Goal: Information Seeking & Learning: Learn about a topic

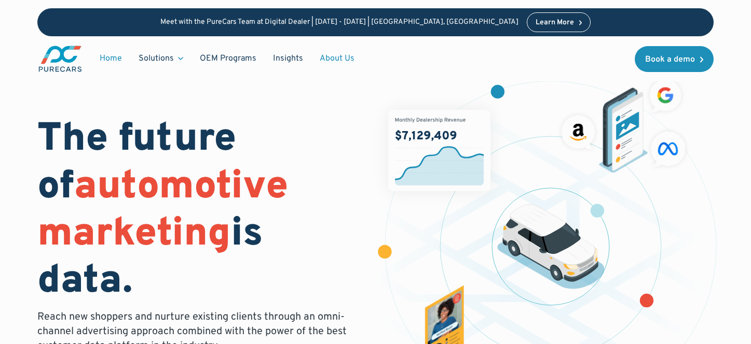
click at [336, 59] on link "About Us" at bounding box center [336, 59] width 51 height 20
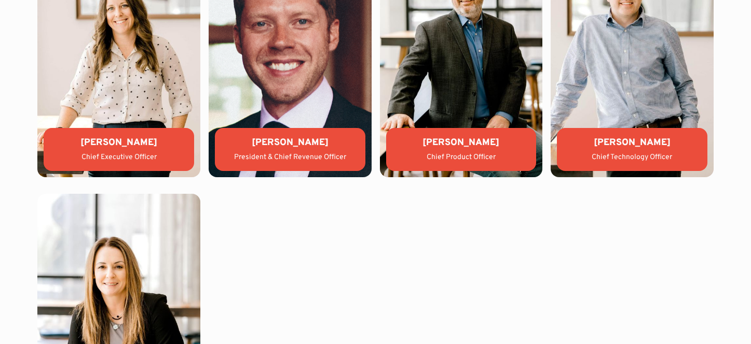
scroll to position [2212, 0]
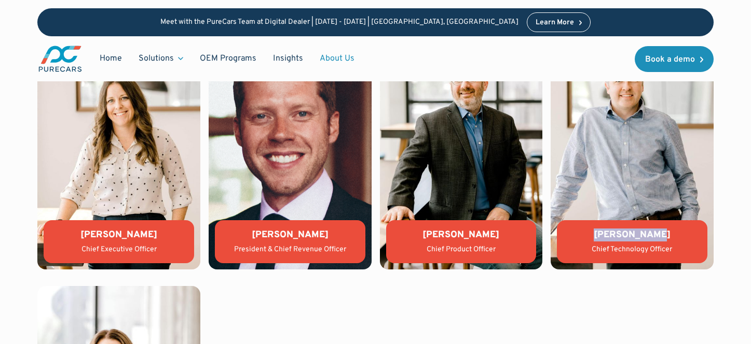
drag, startPoint x: 602, startPoint y: 233, endPoint x: 673, endPoint y: 239, distance: 70.7
click at [673, 239] on div "[PERSON_NAME]" at bounding box center [632, 235] width 134 height 13
copy div "[PERSON_NAME]"
click at [647, 251] on div "Chief Technology Officer" at bounding box center [632, 250] width 134 height 10
click at [641, 203] on img at bounding box center [631, 148] width 163 height 244
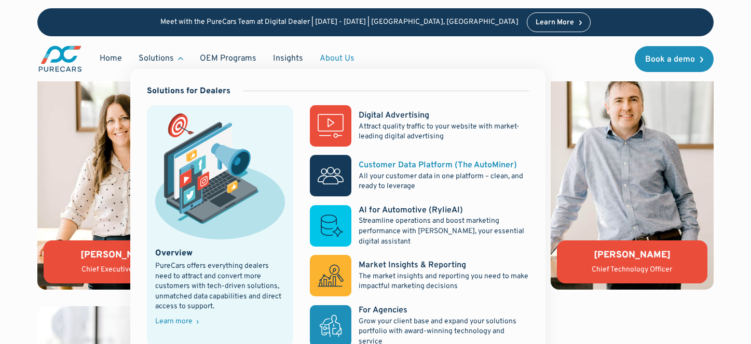
scroll to position [2203, 0]
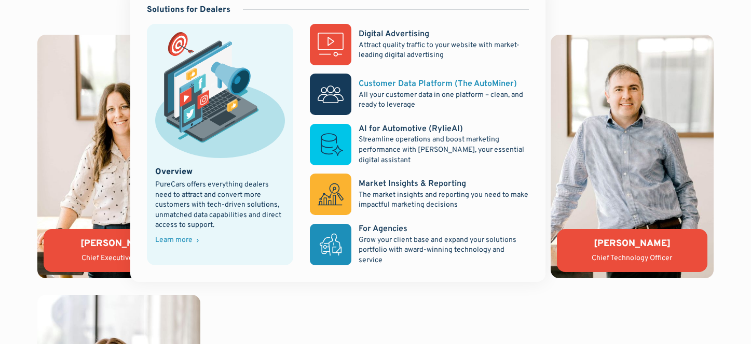
click at [402, 102] on p "All your customer data in one platform – clean, and ready to leverage" at bounding box center [443, 100] width 170 height 20
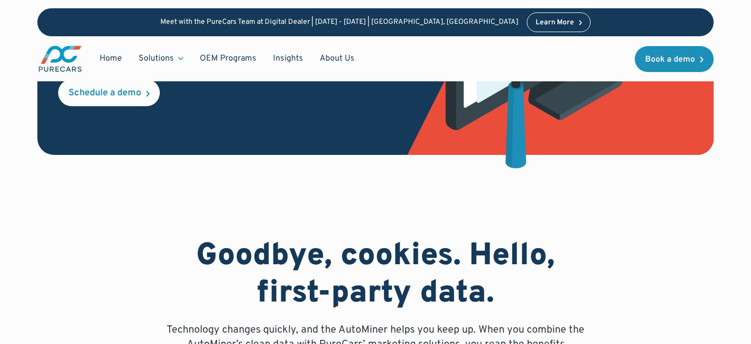
scroll to position [480, 0]
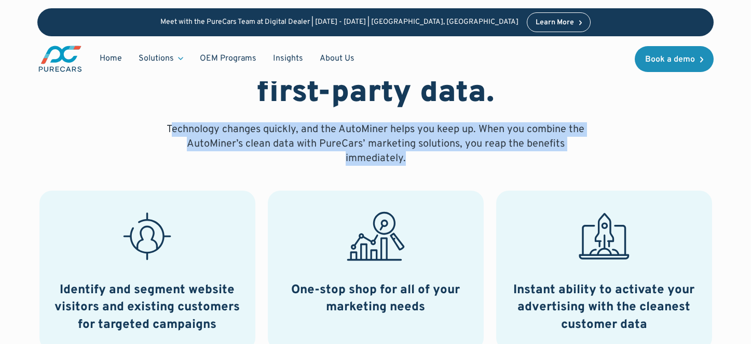
drag, startPoint x: 435, startPoint y: 159, endPoint x: 170, endPoint y: 129, distance: 266.3
click at [170, 129] on p "Technology changes quickly, and the AutoMiner helps you keep up. When you combi…" at bounding box center [376, 144] width 432 height 44
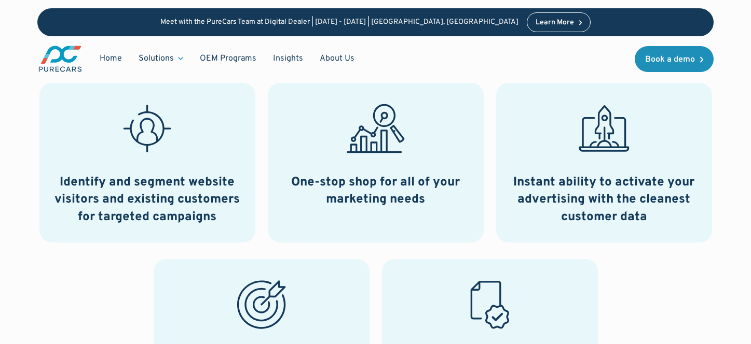
scroll to position [614, 0]
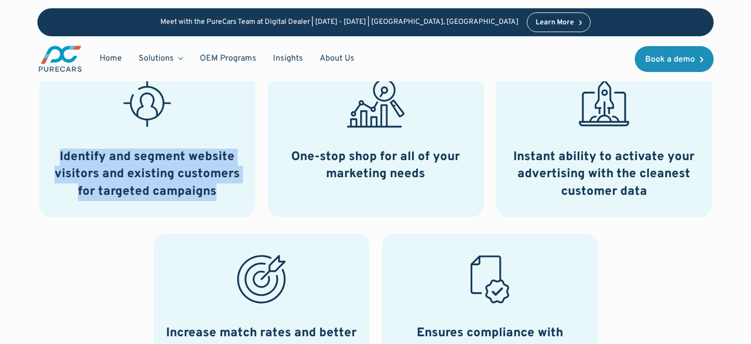
drag, startPoint x: 223, startPoint y: 187, endPoint x: 61, endPoint y: 148, distance: 165.8
click at [61, 149] on h3 "Identify and segment website visitors and existing customers for targeted campa…" at bounding box center [147, 175] width 191 height 52
drag, startPoint x: 61, startPoint y: 148, endPoint x: 232, endPoint y: 194, distance: 176.5
click at [232, 194] on h3 "Identify and segment website visitors and existing customers for targeted campa…" at bounding box center [147, 175] width 191 height 52
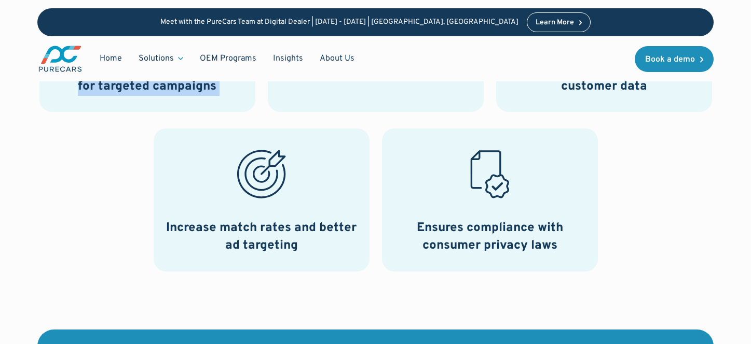
scroll to position [746, 0]
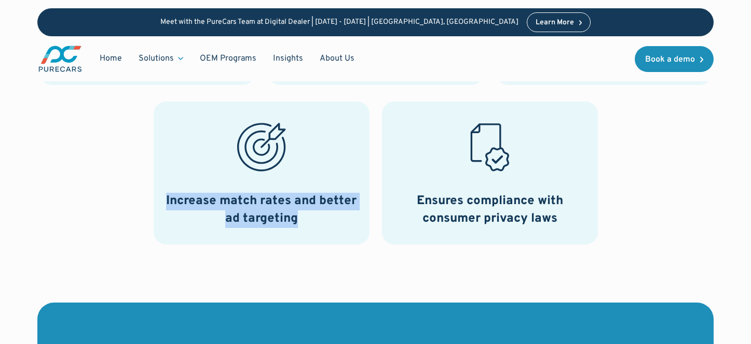
drag, startPoint x: 308, startPoint y: 226, endPoint x: 157, endPoint y: 190, distance: 155.0
click at [156, 190] on div "Increase match rates and better ad targeting" at bounding box center [262, 173] width 216 height 143
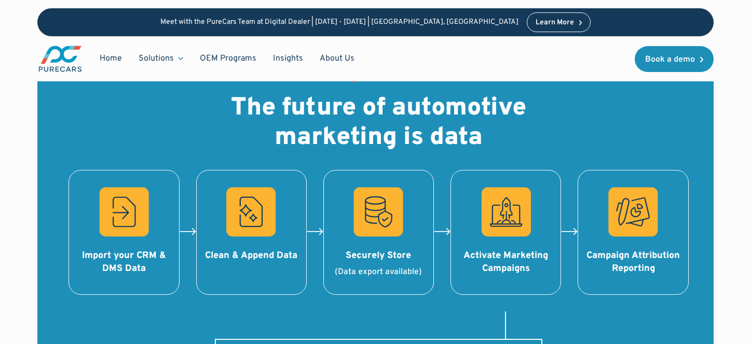
scroll to position [1027, 0]
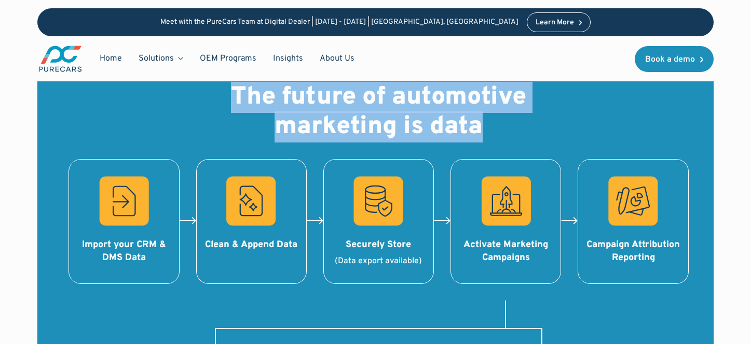
drag, startPoint x: 504, startPoint y: 132, endPoint x: 211, endPoint y: 97, distance: 295.2
click at [218, 95] on div "GRowth The future of automotive marketing is data Import your CRM & DMS Data Cl…" at bounding box center [374, 222] width 675 height 318
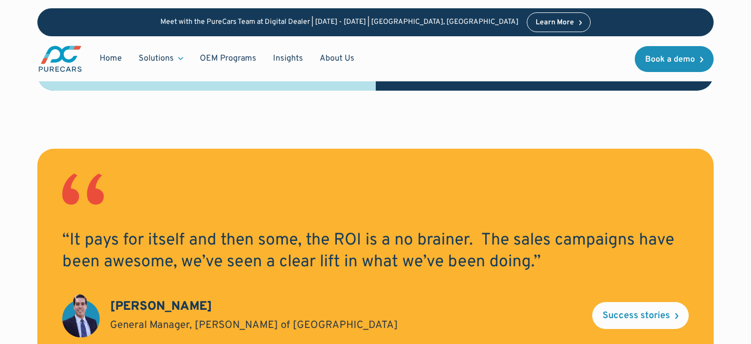
scroll to position [1508, 0]
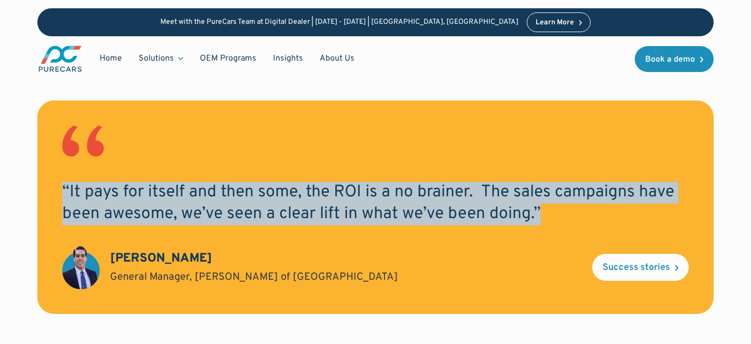
drag, startPoint x: 154, startPoint y: 234, endPoint x: 38, endPoint y: 171, distance: 131.7
click at [38, 171] on div "“It pays for itself and then some, the ROI is a no brainer. The sales campaigns…" at bounding box center [374, 208] width 675 height 214
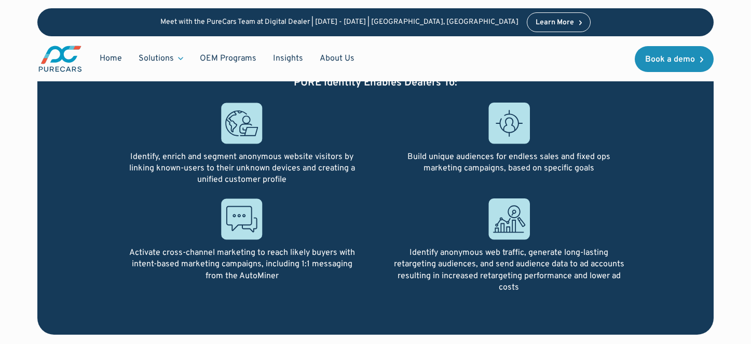
scroll to position [2971, 0]
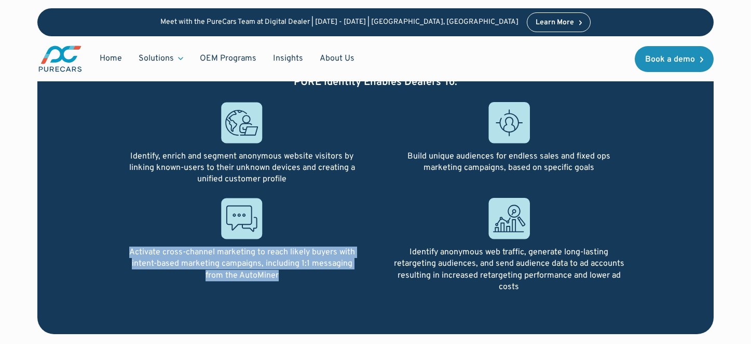
drag, startPoint x: 254, startPoint y: 275, endPoint x: 129, endPoint y: 252, distance: 127.7
click at [129, 252] on div "Activate cross-channel marketing to reach likely buyers with intent-based marke…" at bounding box center [242, 264] width 234 height 35
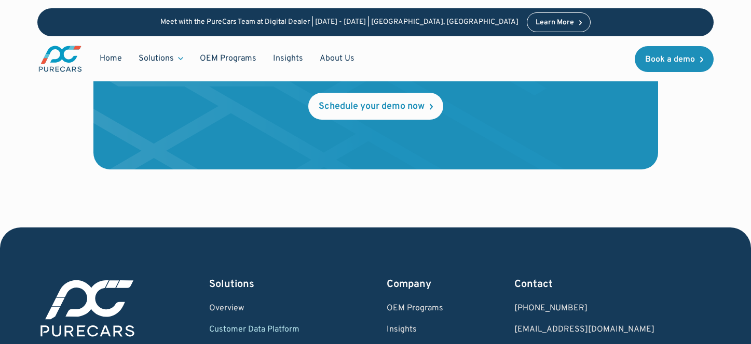
scroll to position [3621, 0]
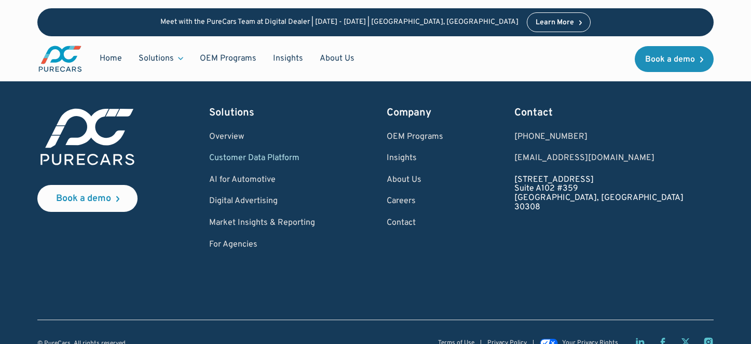
click at [606, 194] on link "931 Monroe Drive NE Suite A102 #359 Atlanta, GA 30308" at bounding box center [598, 194] width 169 height 36
click at [602, 192] on link "931 Monroe Drive NE Suite A102 #359 Atlanta, GA 30308" at bounding box center [598, 194] width 169 height 36
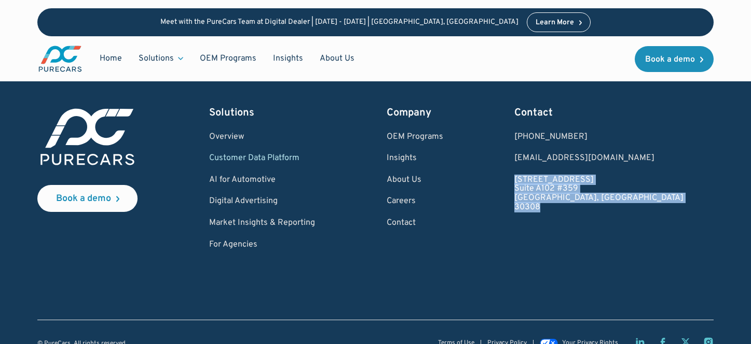
drag, startPoint x: 621, startPoint y: 220, endPoint x: 589, endPoint y: 190, distance: 44.4
click at [582, 182] on div "Contact 1.877.860.7873 1.877.860.7873 hello@purecars.com 931 Monroe Drive NE Su…" at bounding box center [598, 178] width 169 height 144
click at [272, 248] on link "For Agencies" at bounding box center [262, 245] width 106 height 9
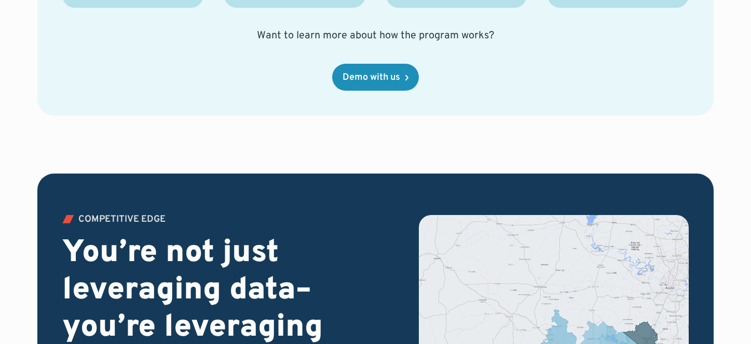
scroll to position [1768, 0]
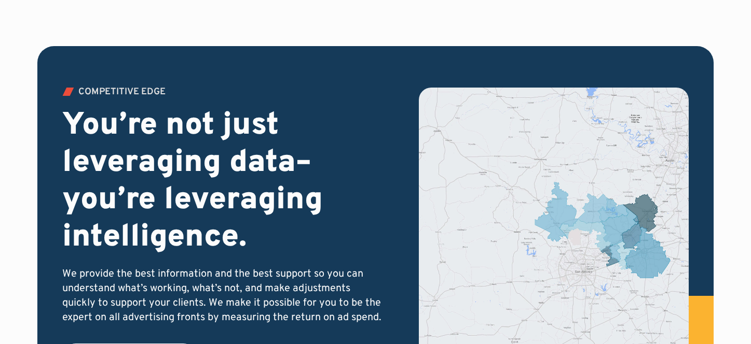
click at [14, 161] on div "COMPETITIVE EDGE You’re not just leveraging data– you’re leveraging intelligenc…" at bounding box center [375, 258] width 751 height 424
